Goal: Information Seeking & Learning: Check status

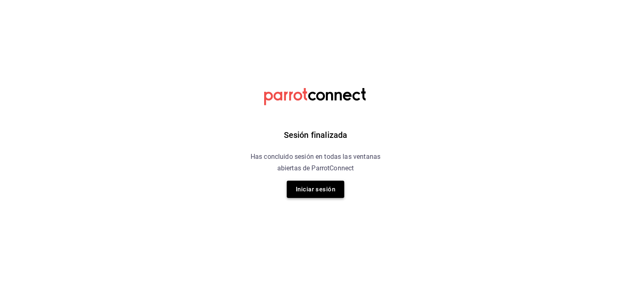
click at [320, 197] on button "Iniciar sesión" at bounding box center [316, 188] width 58 height 17
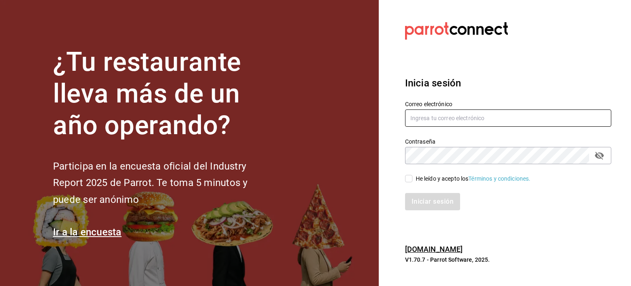
type input "[EMAIL_ADDRESS][DOMAIN_NAME]"
click at [408, 179] on input "He leído y acepto los Términos y condiciones." at bounding box center [408, 178] width 7 height 7
checkbox input "true"
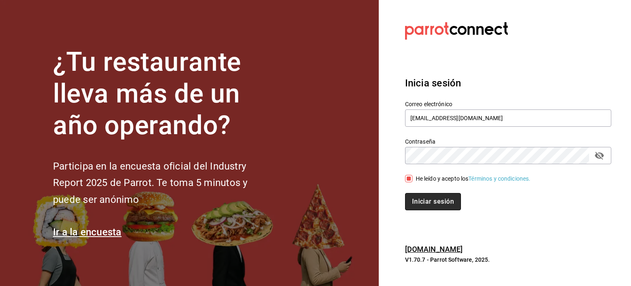
click at [432, 203] on button "Iniciar sesión" at bounding box center [433, 201] width 56 height 17
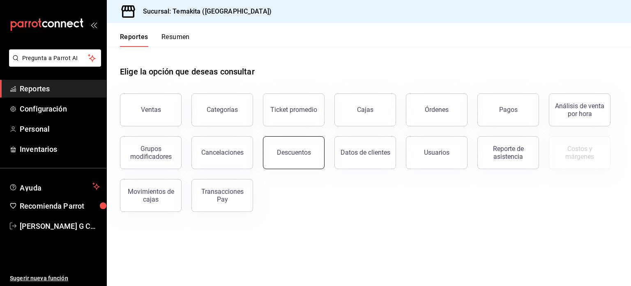
click at [298, 150] on div "Descuentos" at bounding box center [294, 152] width 34 height 8
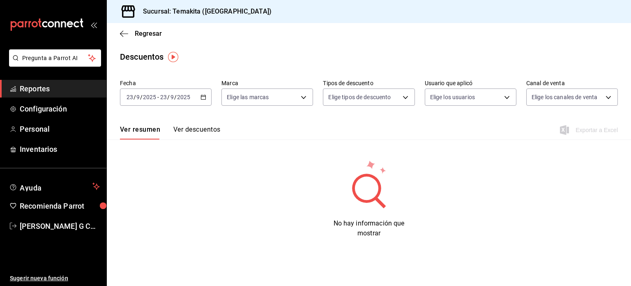
click at [205, 96] on icon "button" at bounding box center [204, 97] width 6 height 6
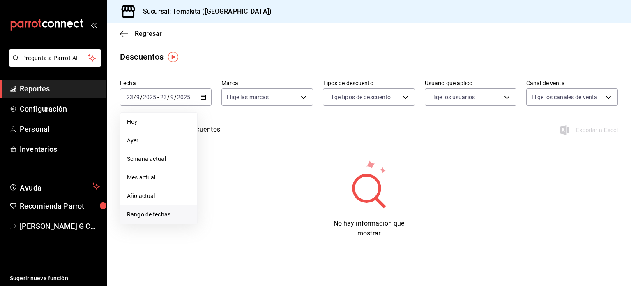
click at [152, 213] on span "Rango de fechas" at bounding box center [159, 214] width 64 height 9
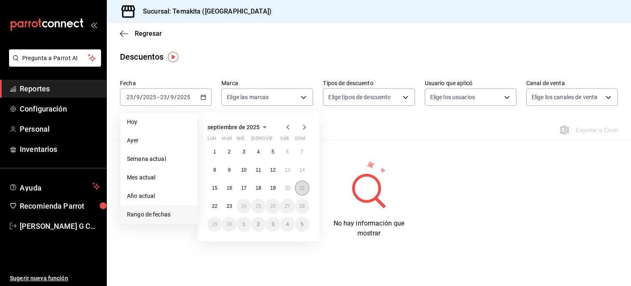
click at [300, 185] on abbr "21" at bounding box center [302, 188] width 5 height 6
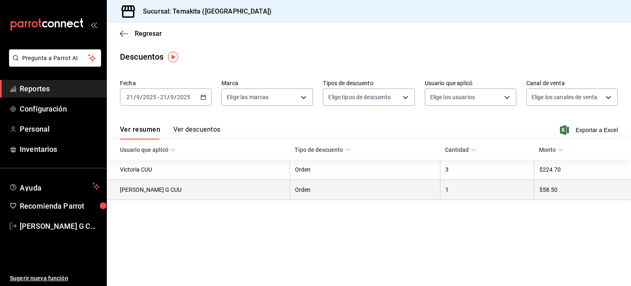
click at [382, 193] on th "Orden" at bounding box center [365, 190] width 150 height 20
click at [223, 197] on th "Gaby Ortiz G CUU" at bounding box center [198, 190] width 183 height 20
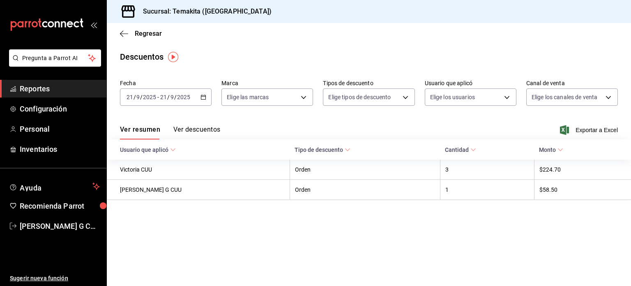
click at [210, 130] on button "Ver descuentos" at bounding box center [196, 132] width 47 height 14
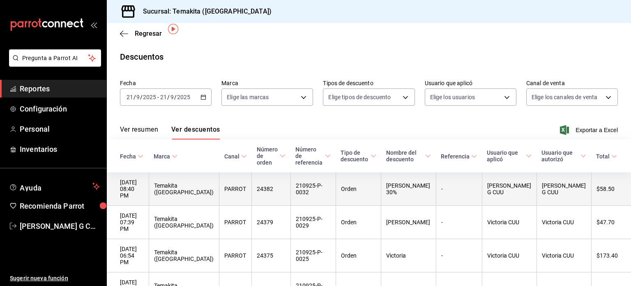
scroll to position [30, 0]
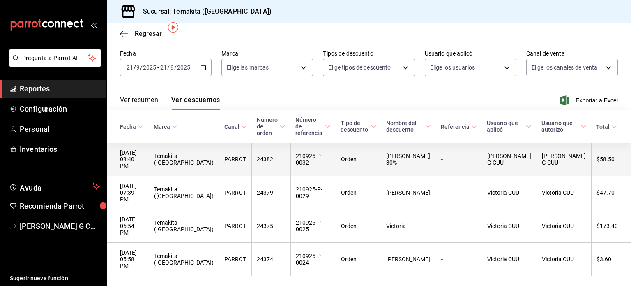
click at [288, 156] on th "24382" at bounding box center [271, 159] width 39 height 33
click at [409, 161] on th "Angie 30%" at bounding box center [408, 159] width 55 height 33
click at [336, 157] on th "210925-P-0032" at bounding box center [312, 159] width 45 height 33
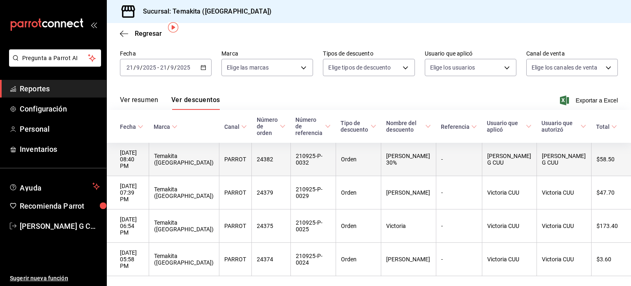
click at [543, 160] on th "Gaby Ortiz G CUU" at bounding box center [564, 159] width 55 height 33
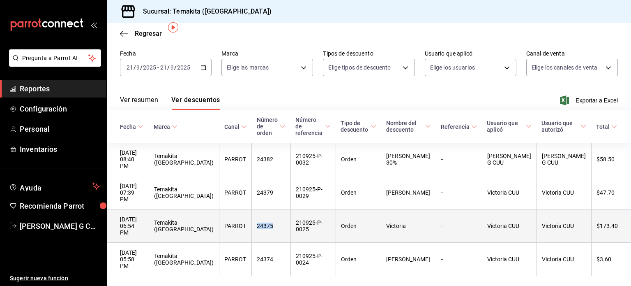
drag, startPoint x: 276, startPoint y: 208, endPoint x: 253, endPoint y: 211, distance: 23.5
click at [253, 211] on th "24375" at bounding box center [271, 225] width 39 height 33
copy th "24375"
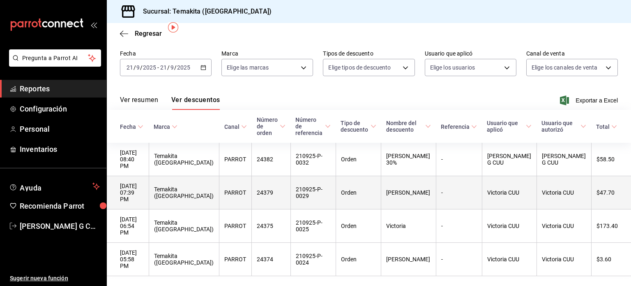
click at [436, 185] on th "Nahomi" at bounding box center [408, 192] width 55 height 33
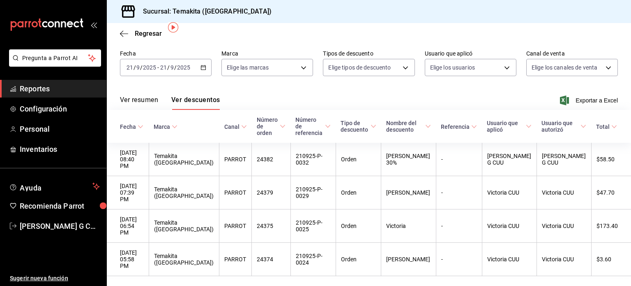
click at [504, 99] on div "Ver resumen Ver descuentos Exportar a Excel" at bounding box center [369, 98] width 524 height 24
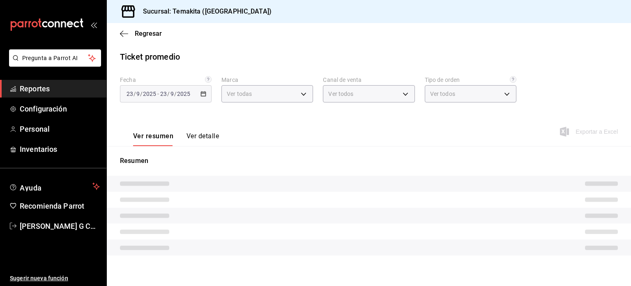
type input "e3240b2a-191c-470c-b62a-223b667b9bd8"
type input "PARROT,UBER_EATS,RAPPI,DIDI_FOOD,ONLINE"
type input "747c8e00-d96c-4234-98c9-2e2c893cb0b0,c11feadb-5e0c-43d5-be3a-6baeab1dfdd7,29f34…"
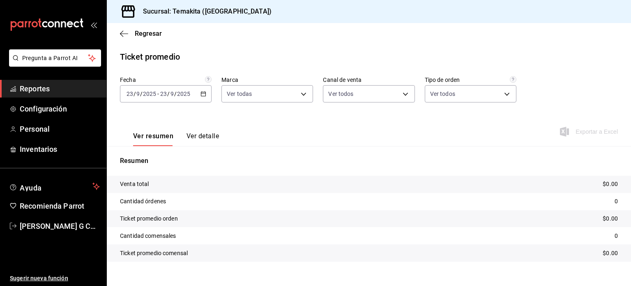
click at [118, 39] on div "Regresar" at bounding box center [369, 33] width 524 height 21
click at [123, 35] on icon "button" at bounding box center [124, 33] width 8 height 7
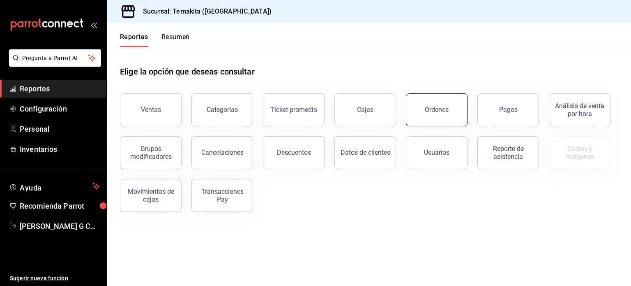
click at [452, 106] on button "Órdenes" at bounding box center [437, 109] width 62 height 33
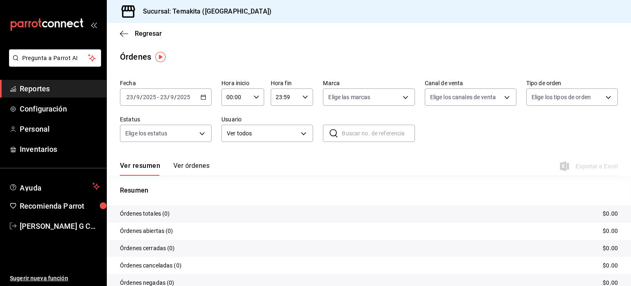
click at [365, 135] on input "text" at bounding box center [378, 133] width 73 height 16
paste input "24375"
type input "24375"
click at [203, 96] on icon "button" at bounding box center [204, 97] width 6 height 6
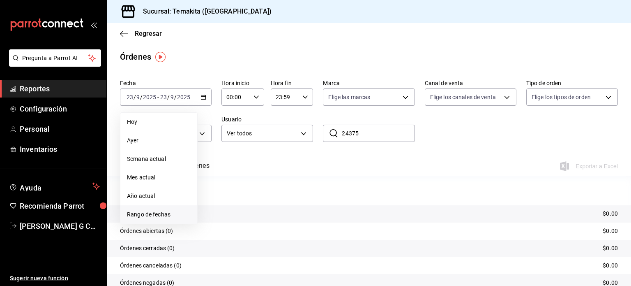
click at [147, 214] on span "Rango de fechas" at bounding box center [159, 214] width 64 height 9
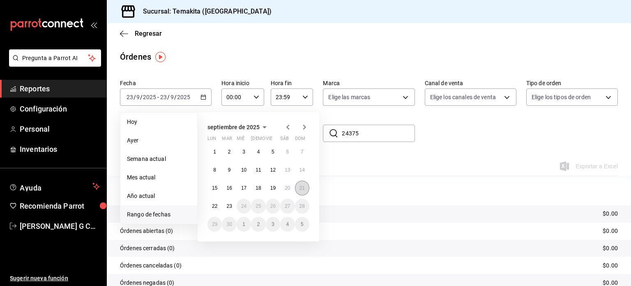
click at [302, 189] on abbr "21" at bounding box center [302, 188] width 5 height 6
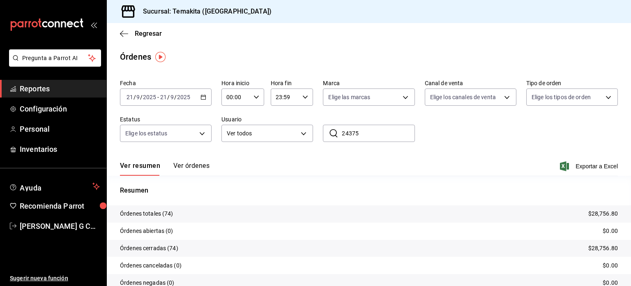
click at [365, 133] on input "24375" at bounding box center [378, 133] width 73 height 16
click at [301, 133] on body "Pregunta a Parrot AI Reportes Configuración Personal Inventarios Ayuda Recomien…" at bounding box center [315, 143] width 631 height 286
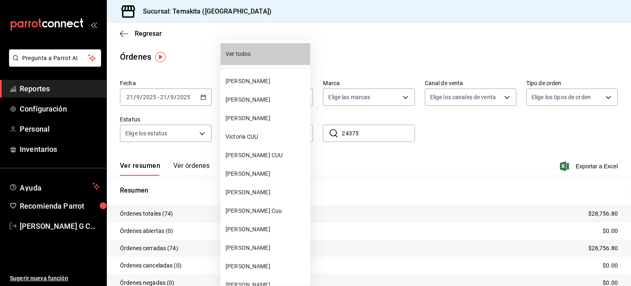
click at [380, 139] on div at bounding box center [315, 143] width 631 height 286
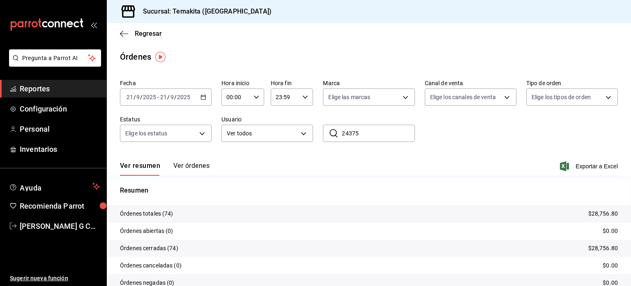
click at [199, 163] on button "Ver órdenes" at bounding box center [191, 168] width 36 height 14
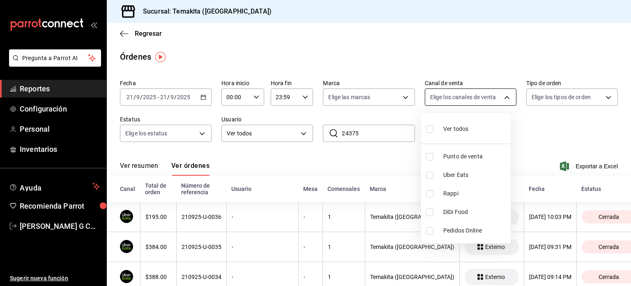
click at [498, 104] on body "Pregunta a Parrot AI Reportes Configuración Personal Inventarios Ayuda Recomien…" at bounding box center [315, 143] width 631 height 286
click at [445, 157] on span "Punto de venta" at bounding box center [475, 156] width 64 height 9
type input "PARROT"
checkbox input "true"
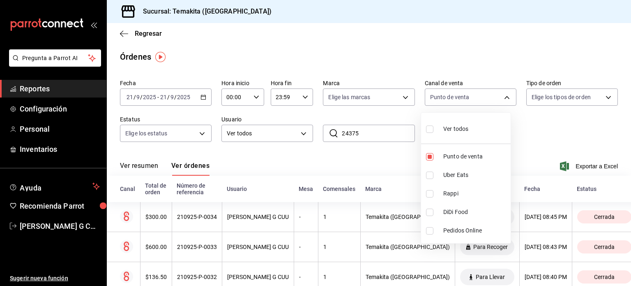
click at [286, 132] on div at bounding box center [315, 143] width 631 height 286
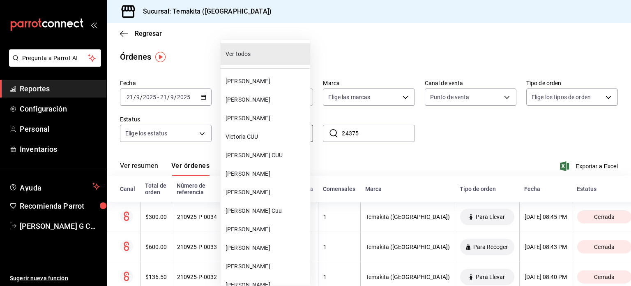
click at [294, 131] on body "Pregunta a Parrot AI Reportes Configuración Personal Inventarios Ayuda Recomien…" at bounding box center [315, 143] width 631 height 286
click at [247, 134] on span "Victoria CUU" at bounding box center [266, 136] width 81 height 9
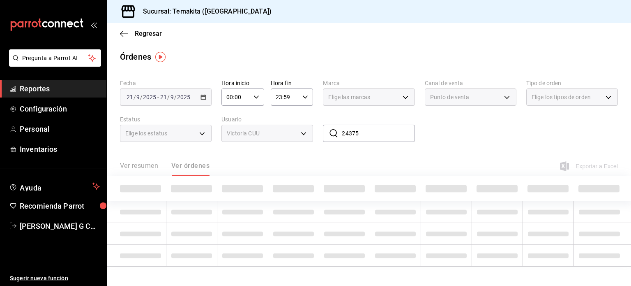
type input "6ff82a00-e656-4f90-9661-4f30dcf50a1a"
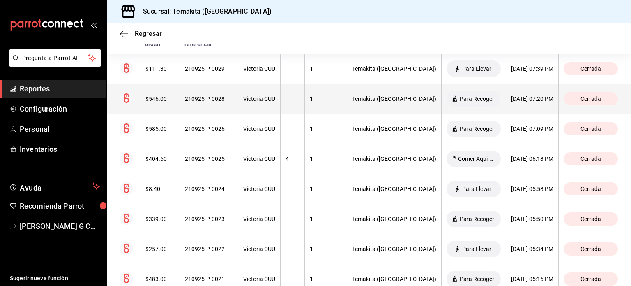
scroll to position [149, 0]
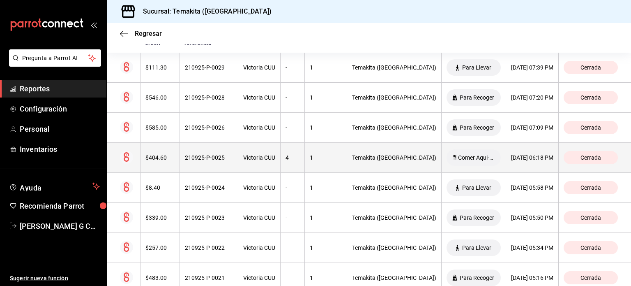
click at [205, 158] on div "210925-P-0025" at bounding box center [209, 157] width 48 height 7
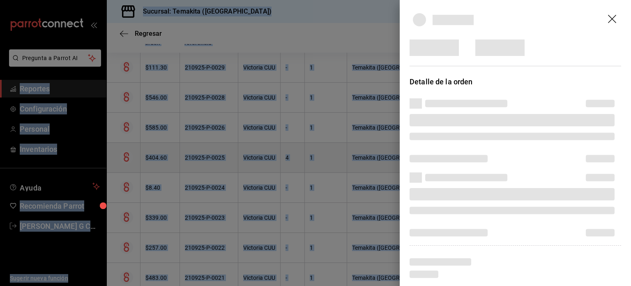
click at [205, 158] on div at bounding box center [315, 143] width 631 height 286
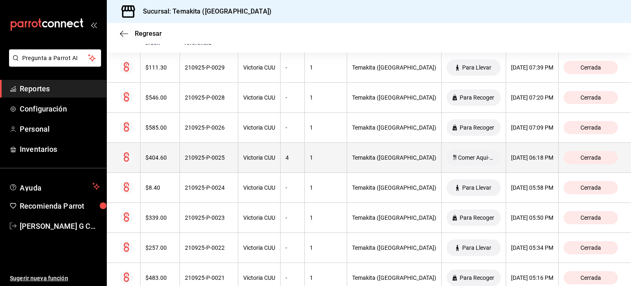
drag, startPoint x: 205, startPoint y: 158, endPoint x: 197, endPoint y: 157, distance: 8.3
click at [197, 157] on div "210925-P-0025" at bounding box center [209, 157] width 48 height 7
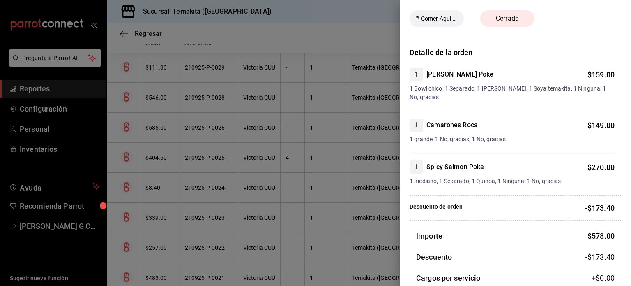
scroll to position [29, 0]
click at [247, 152] on div at bounding box center [315, 143] width 631 height 286
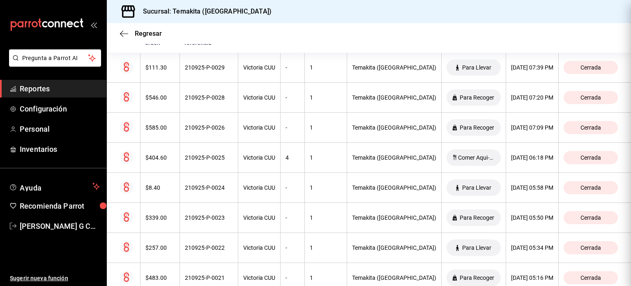
scroll to position [0, 0]
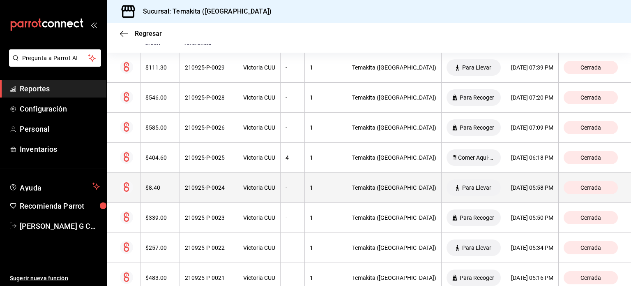
click at [216, 196] on th "210925-P-0024" at bounding box center [209, 188] width 58 height 30
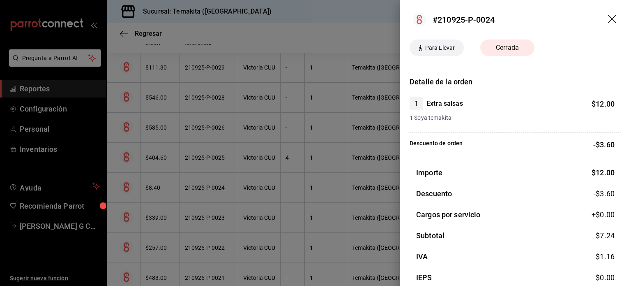
click at [236, 147] on div at bounding box center [315, 143] width 631 height 286
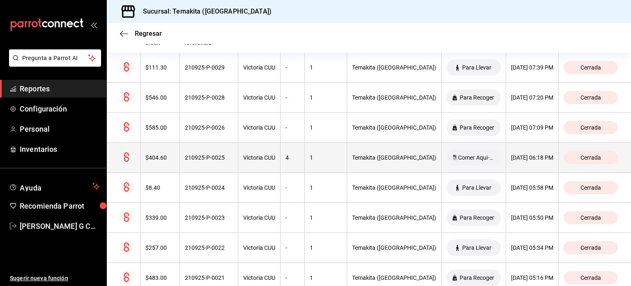
click at [229, 159] on div "210925-P-0025" at bounding box center [209, 157] width 48 height 7
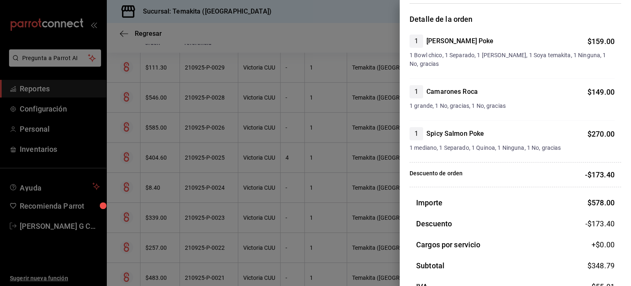
scroll to position [63, 0]
click at [274, 118] on div at bounding box center [315, 143] width 631 height 286
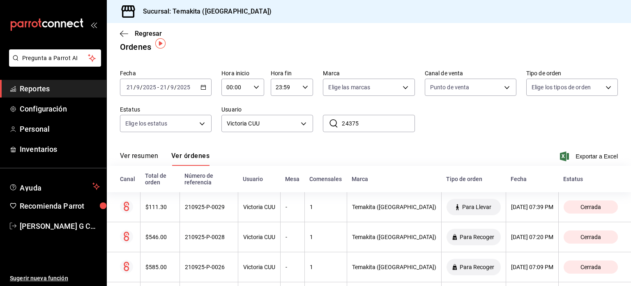
scroll to position [6, 0]
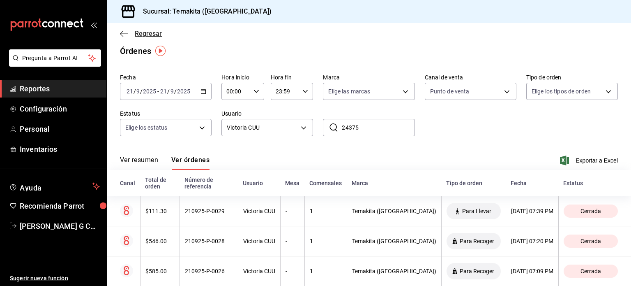
click at [126, 32] on icon "button" at bounding box center [124, 33] width 8 height 7
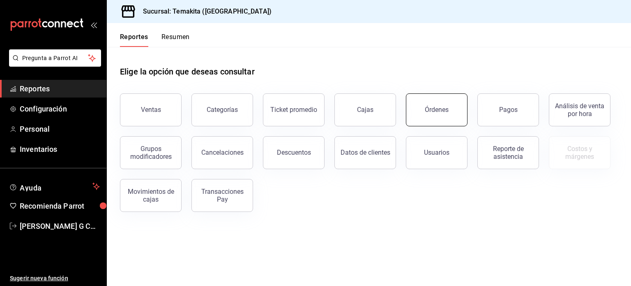
click at [435, 113] on div "Órdenes" at bounding box center [437, 110] width 24 height 8
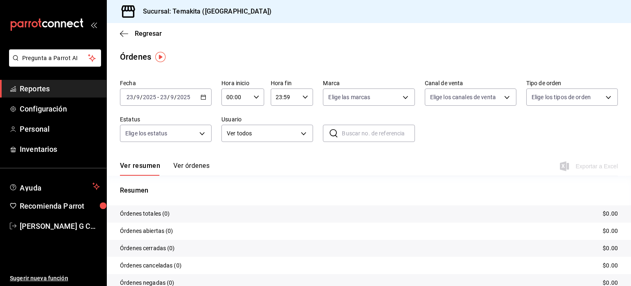
click at [201, 92] on div "2025-09-23 23 / 9 / 2025 - 2025-09-23 23 / 9 / 2025" at bounding box center [166, 96] width 92 height 17
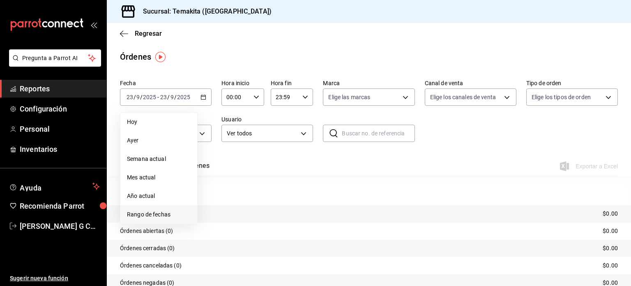
click at [140, 215] on span "Rango de fechas" at bounding box center [159, 214] width 64 height 9
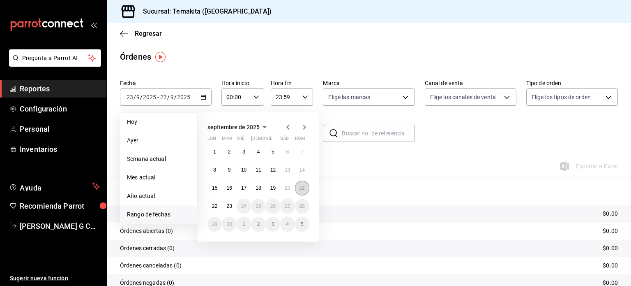
click at [299, 182] on button "21" at bounding box center [302, 187] width 14 height 15
click at [303, 188] on abbr "21" at bounding box center [302, 188] width 5 height 6
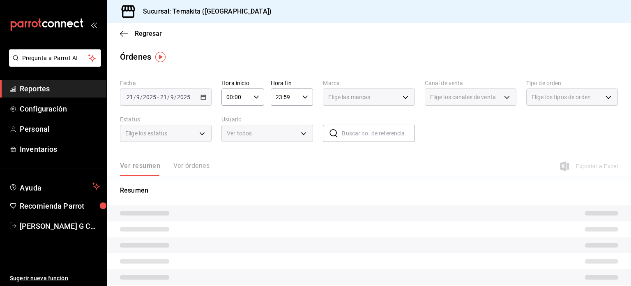
click at [303, 188] on p "Resumen" at bounding box center [369, 190] width 498 height 10
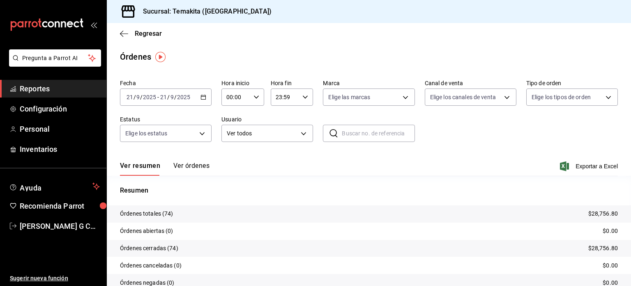
click at [191, 166] on button "Ver órdenes" at bounding box center [191, 168] width 36 height 14
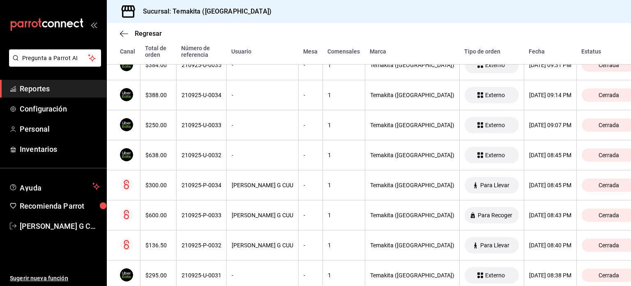
scroll to position [201, 0]
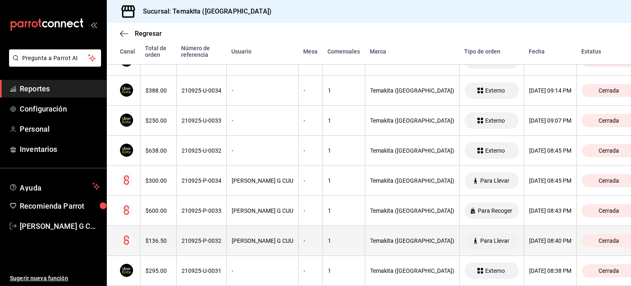
click at [370, 240] on div "Temakita (CHIHUAHUA)" at bounding box center [412, 240] width 84 height 7
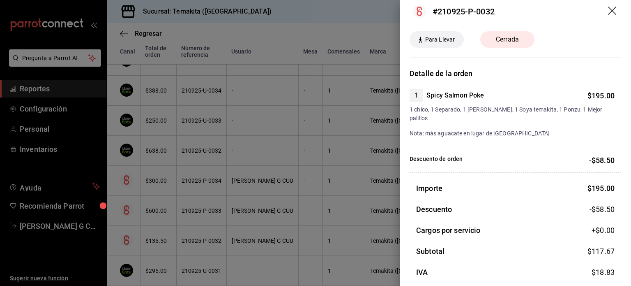
scroll to position [9, 0]
click at [486, 224] on div "Cargos por servicio +$ 0.00" at bounding box center [516, 229] width 212 height 11
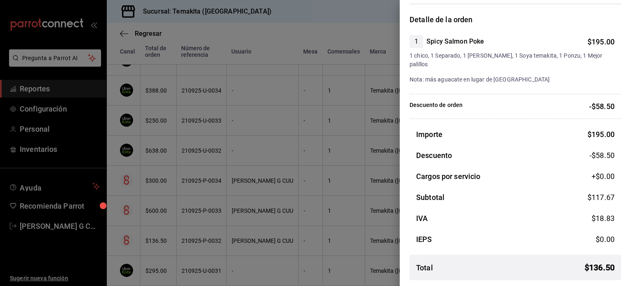
scroll to position [62, 0]
click at [360, 149] on div at bounding box center [315, 143] width 631 height 286
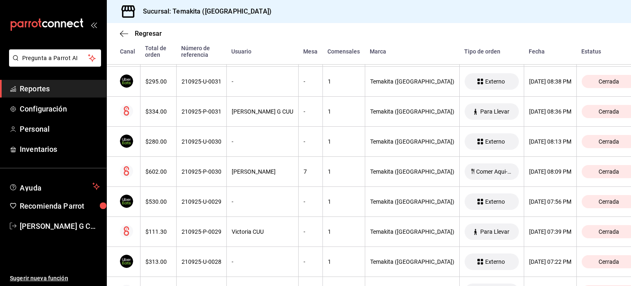
scroll to position [404, 0]
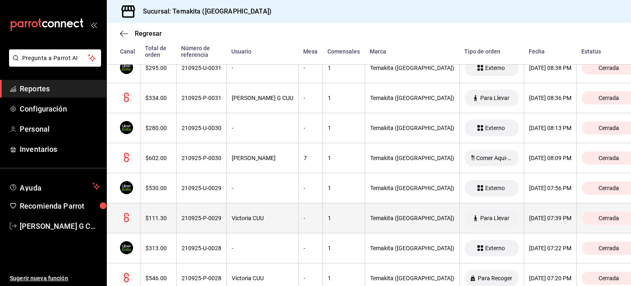
click at [370, 220] on div "Temakita (CHIHUAHUA)" at bounding box center [412, 217] width 84 height 7
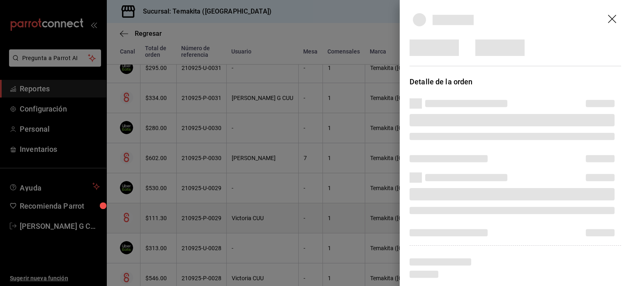
click at [358, 220] on div at bounding box center [315, 143] width 631 height 286
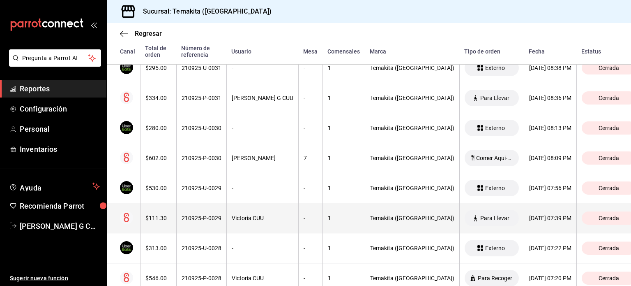
click at [370, 220] on div "Temakita (CHIHUAHUA)" at bounding box center [412, 217] width 84 height 7
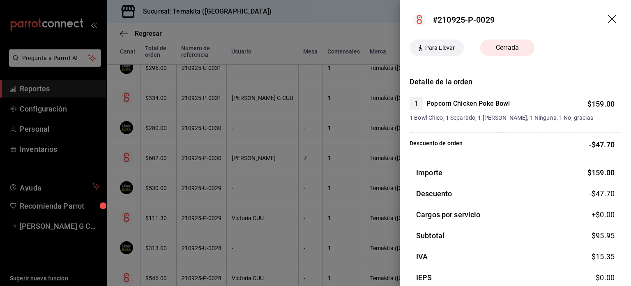
scroll to position [39, 0]
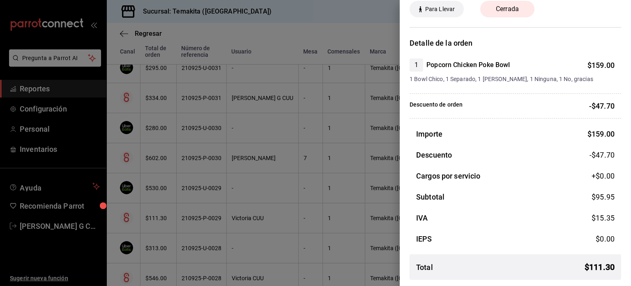
click at [317, 188] on div at bounding box center [315, 143] width 631 height 286
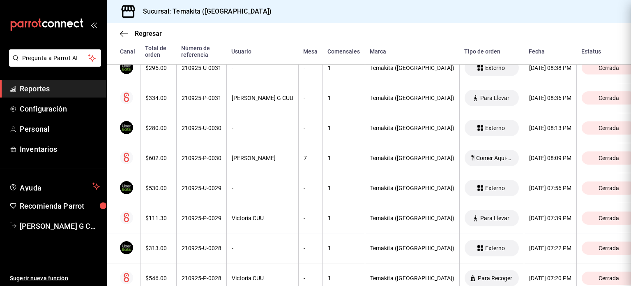
scroll to position [0, 0]
